Goal: Task Accomplishment & Management: Manage account settings

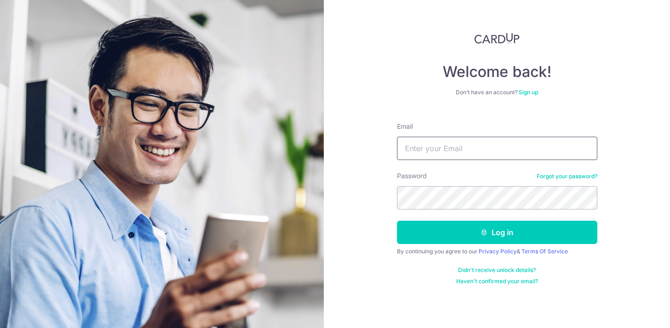
click at [444, 144] on input "Email" at bounding box center [497, 148] width 200 height 23
type input "[EMAIL_ADDRESS][DOMAIN_NAME]"
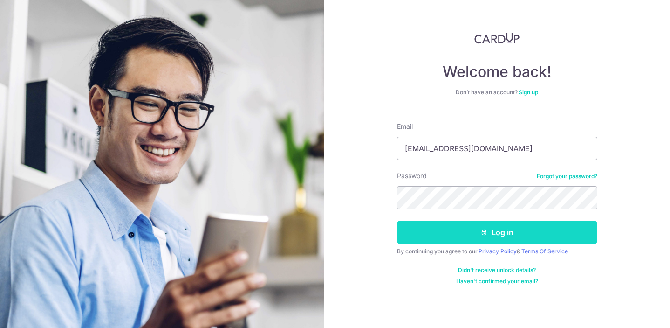
click at [455, 234] on button "Log in" at bounding box center [497, 231] width 200 height 23
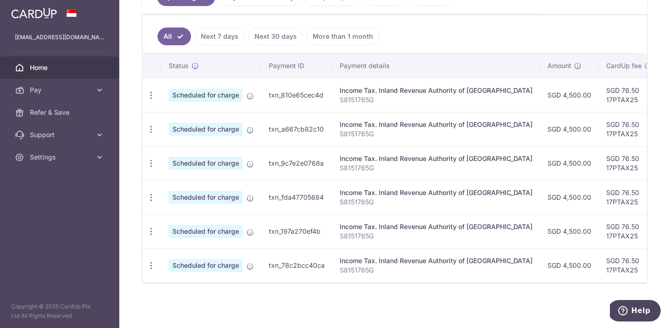
click at [206, 39] on link "Next 7 days" at bounding box center [220, 36] width 50 height 18
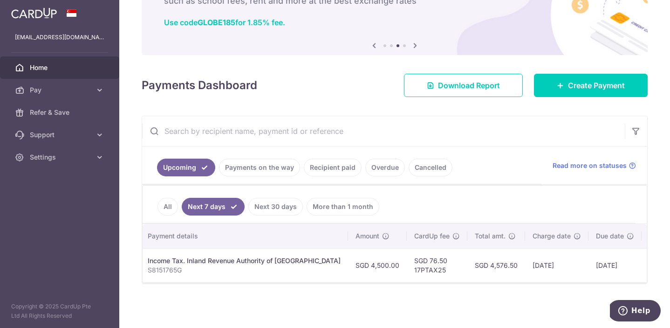
scroll to position [0, 198]
click at [276, 170] on link "Payments on the way" at bounding box center [259, 167] width 81 height 18
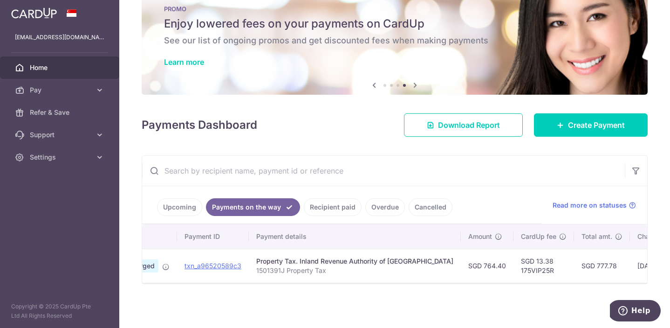
scroll to position [0, 0]
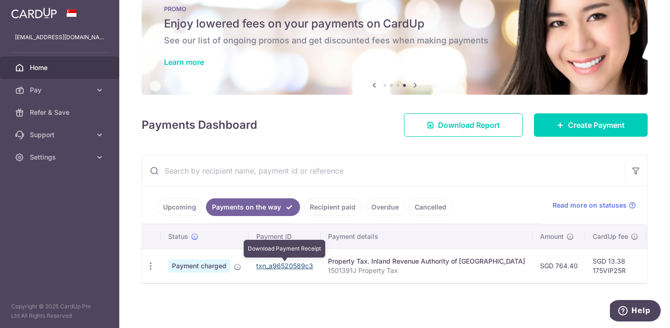
click at [267, 263] on link "txn_a96520589c3" at bounding box center [284, 265] width 57 height 8
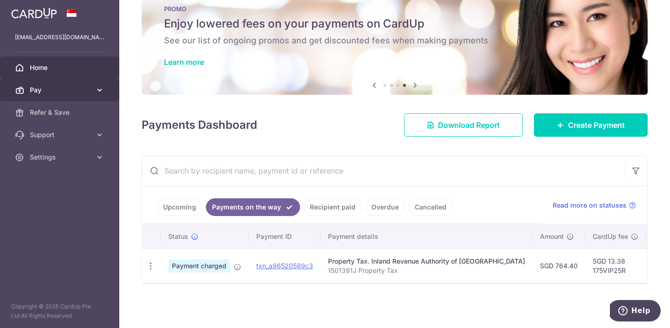
click at [82, 91] on span "Pay" at bounding box center [61, 89] width 62 height 9
